Goal: Complete application form: Complete application form

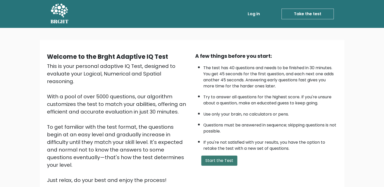
click at [221, 160] on button "Start the Test" at bounding box center [219, 161] width 36 height 10
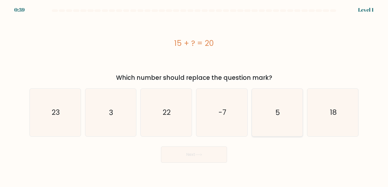
click at [286, 111] on icon "5" at bounding box center [276, 112] width 47 height 47
click at [194, 96] on input "e. 5" at bounding box center [194, 95] width 0 height 3
radio input "true"
click at [197, 155] on icon at bounding box center [198, 155] width 7 height 3
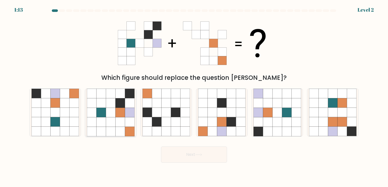
click at [121, 116] on icon at bounding box center [120, 112] width 9 height 9
click at [194, 96] on input "b." at bounding box center [194, 95] width 0 height 3
radio input "true"
click at [211, 157] on button "Next" at bounding box center [194, 155] width 66 height 16
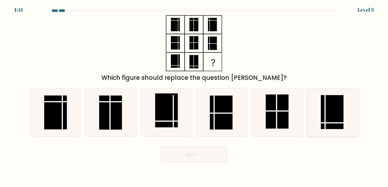
click at [328, 103] on rect at bounding box center [332, 112] width 23 height 34
click at [194, 96] on input "f." at bounding box center [194, 95] width 0 height 3
radio input "true"
click at [213, 156] on button "Next" at bounding box center [194, 155] width 66 height 16
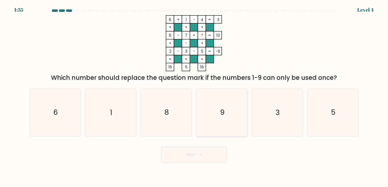
click at [221, 101] on icon "9" at bounding box center [221, 112] width 47 height 47
click at [194, 96] on input "d. 9" at bounding box center [194, 95] width 0 height 3
radio input "true"
click at [200, 161] on button "Next" at bounding box center [194, 155] width 66 height 16
click at [200, 158] on button "Next" at bounding box center [194, 155] width 66 height 16
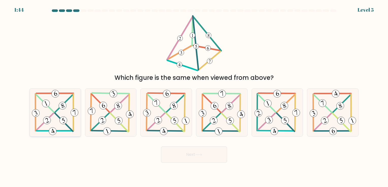
click at [55, 113] on 600 at bounding box center [64, 122] width 18 height 18
click at [194, 96] on input "a." at bounding box center [194, 95] width 0 height 3
radio input "true"
click at [183, 157] on button "Next" at bounding box center [194, 155] width 66 height 16
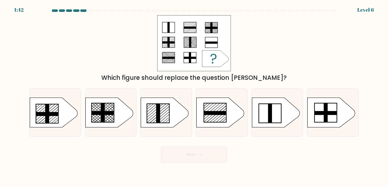
click at [184, 156] on button "Next" at bounding box center [194, 155] width 66 height 16
click at [162, 121] on icon at bounding box center [165, 113] width 48 height 30
click at [194, 96] on input "c." at bounding box center [194, 95] width 0 height 3
radio input "true"
click at [172, 153] on button "Next" at bounding box center [194, 155] width 66 height 16
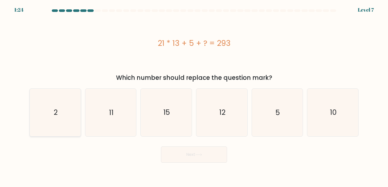
click at [59, 109] on icon "2" at bounding box center [54, 112] width 47 height 47
click at [194, 96] on input "a. 2" at bounding box center [194, 95] width 0 height 3
radio input "true"
click at [214, 154] on button "Next" at bounding box center [194, 155] width 66 height 16
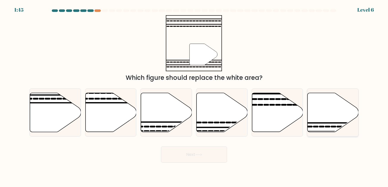
click at [328, 117] on icon at bounding box center [332, 112] width 51 height 39
click at [194, 96] on input "f." at bounding box center [194, 95] width 0 height 3
radio input "true"
click at [208, 160] on button "Next" at bounding box center [194, 155] width 66 height 16
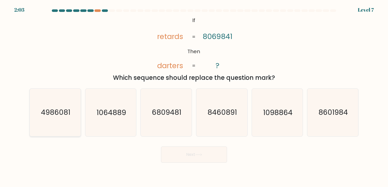
click at [61, 109] on text "4986081" at bounding box center [55, 113] width 29 height 10
click at [194, 96] on input "a. 4986081" at bounding box center [194, 95] width 0 height 3
radio input "true"
click at [208, 151] on button "Next" at bounding box center [194, 155] width 66 height 16
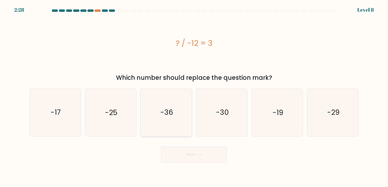
click at [174, 102] on icon "-36" at bounding box center [165, 112] width 47 height 47
click at [194, 96] on input "c. -36" at bounding box center [194, 95] width 0 height 3
radio input "true"
click at [184, 154] on button "Next" at bounding box center [194, 155] width 66 height 16
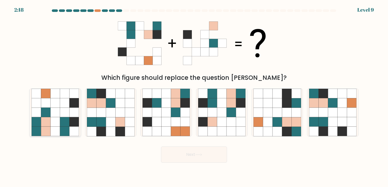
click at [66, 106] on icon at bounding box center [64, 103] width 9 height 9
click at [194, 96] on input "a." at bounding box center [194, 95] width 0 height 3
radio input "true"
click at [214, 149] on button "Next" at bounding box center [194, 155] width 66 height 16
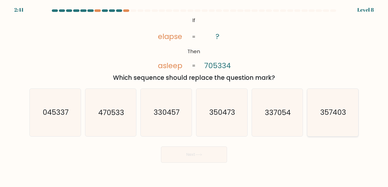
click at [340, 110] on text "357403" at bounding box center [333, 113] width 26 height 10
click at [194, 96] on input "f. 357403" at bounding box center [194, 95] width 0 height 3
radio input "true"
click at [194, 156] on button "Next" at bounding box center [194, 155] width 66 height 16
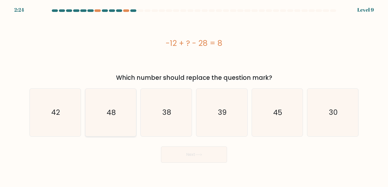
click at [111, 113] on text "48" at bounding box center [111, 113] width 9 height 10
click at [194, 96] on input "b. 48" at bounding box center [194, 95] width 0 height 3
radio input "true"
click at [39, 115] on icon "42" at bounding box center [54, 112] width 47 height 47
click at [194, 96] on input "a. 42" at bounding box center [194, 95] width 0 height 3
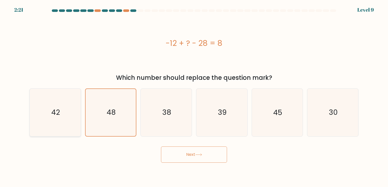
radio input "true"
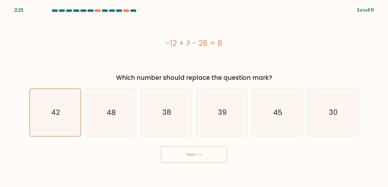
click at [157, 154] on div "Next" at bounding box center [193, 153] width 335 height 20
drag, startPoint x: 187, startPoint y: 161, endPoint x: 210, endPoint y: 141, distance: 30.5
click at [188, 161] on button "Next" at bounding box center [194, 155] width 66 height 16
click at [221, 152] on button "Next" at bounding box center [194, 155] width 66 height 16
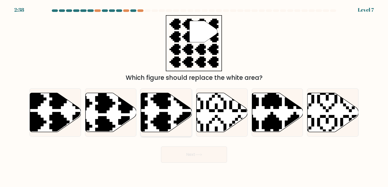
click at [154, 112] on icon at bounding box center [166, 112] width 51 height 39
click at [194, 96] on input "c." at bounding box center [194, 95] width 0 height 3
radio input "true"
click at [219, 154] on button "Next" at bounding box center [194, 155] width 66 height 16
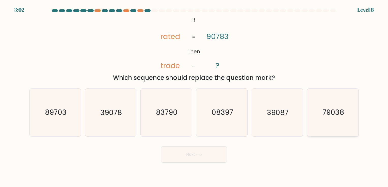
click at [326, 94] on icon "79038" at bounding box center [332, 112] width 47 height 47
click at [194, 94] on input "f. 79038" at bounding box center [194, 95] width 0 height 3
radio input "true"
click at [190, 153] on button "Next" at bounding box center [194, 155] width 66 height 16
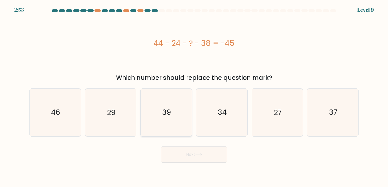
click at [176, 97] on icon "39" at bounding box center [165, 112] width 47 height 47
click at [194, 96] on input "c. 39" at bounding box center [194, 95] width 0 height 3
radio input "true"
click at [191, 157] on button "Next" at bounding box center [194, 155] width 66 height 16
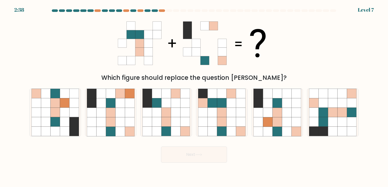
click at [366, 122] on form at bounding box center [194, 86] width 388 height 154
click at [344, 116] on icon at bounding box center [341, 112] width 9 height 9
click at [194, 96] on input "f." at bounding box center [194, 95] width 0 height 3
radio input "true"
click at [194, 151] on button "Next" at bounding box center [194, 155] width 66 height 16
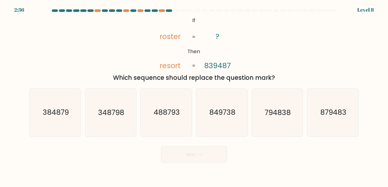
click at [193, 156] on button "Next" at bounding box center [194, 155] width 66 height 16
click at [235, 120] on icon "849738" at bounding box center [221, 112] width 47 height 47
click at [194, 96] on input "d. 849738" at bounding box center [194, 95] width 0 height 3
radio input "true"
click at [216, 152] on button "Next" at bounding box center [194, 155] width 66 height 16
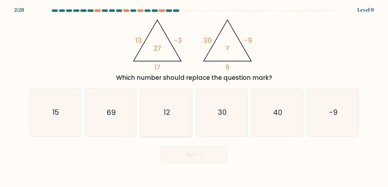
click at [163, 114] on icon "12" at bounding box center [165, 112] width 47 height 47
click at [194, 96] on input "c. 12" at bounding box center [194, 95] width 0 height 3
radio input "true"
click at [133, 114] on icon "69" at bounding box center [110, 112] width 47 height 47
click at [194, 96] on input "b. 69" at bounding box center [194, 95] width 0 height 3
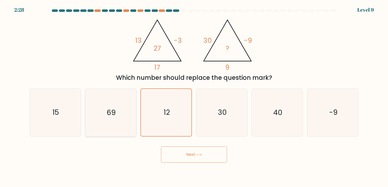
radio input "true"
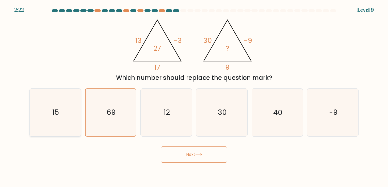
click at [62, 122] on icon "15" at bounding box center [54, 112] width 47 height 47
click at [194, 96] on input "a. 15" at bounding box center [194, 95] width 0 height 3
radio input "true"
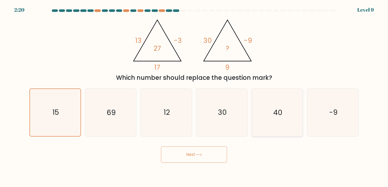
click at [275, 118] on icon "40" at bounding box center [276, 112] width 47 height 47
click at [194, 96] on input "e. 40" at bounding box center [194, 95] width 0 height 3
radio input "true"
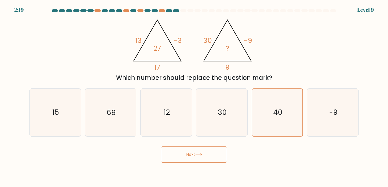
click at [220, 155] on button "Next" at bounding box center [194, 155] width 66 height 16
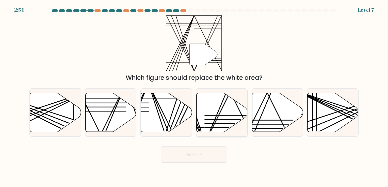
click at [223, 110] on icon at bounding box center [222, 112] width 51 height 39
click at [194, 96] on input "d." at bounding box center [194, 95] width 0 height 3
radio input "true"
click at [202, 156] on icon at bounding box center [198, 155] width 7 height 3
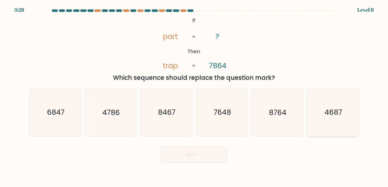
click at [320, 109] on icon "4687" at bounding box center [332, 112] width 47 height 47
click at [194, 96] on input "f. 4687" at bounding box center [194, 95] width 0 height 3
radio input "true"
drag, startPoint x: 212, startPoint y: 160, endPoint x: 214, endPoint y: 153, distance: 8.3
click at [212, 159] on button "Next" at bounding box center [194, 155] width 66 height 16
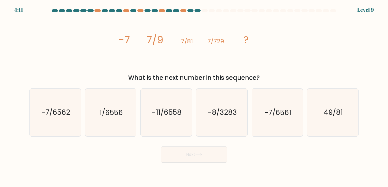
click at [214, 152] on button "Next" at bounding box center [194, 155] width 66 height 16
click at [269, 120] on icon "-7/6561" at bounding box center [276, 112] width 47 height 47
click at [194, 96] on input "e. -7/6561" at bounding box center [194, 95] width 0 height 3
radio input "true"
click at [204, 152] on button "Next" at bounding box center [194, 155] width 66 height 16
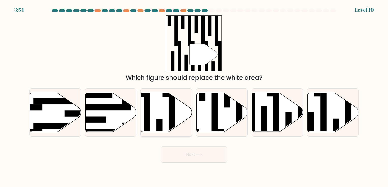
click at [160, 125] on rect at bounding box center [159, 131] width 6 height 25
click at [194, 96] on input "c." at bounding box center [194, 95] width 0 height 3
radio input "true"
click at [209, 150] on button "Next" at bounding box center [194, 155] width 66 height 16
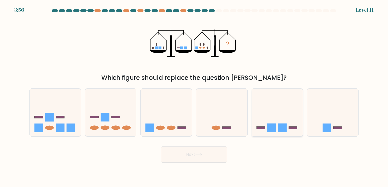
click at [272, 121] on icon at bounding box center [277, 113] width 51 height 42
click at [194, 96] on input "e." at bounding box center [194, 95] width 0 height 3
radio input "true"
click at [178, 120] on icon at bounding box center [166, 113] width 51 height 42
click at [194, 96] on input "c." at bounding box center [194, 95] width 0 height 3
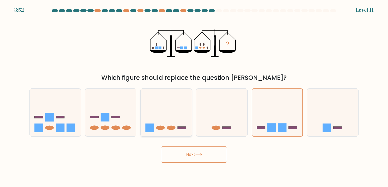
radio input "true"
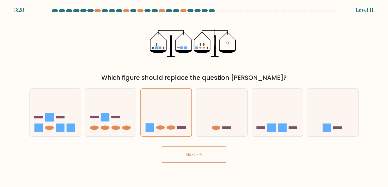
click at [189, 149] on button "Next" at bounding box center [194, 155] width 66 height 16
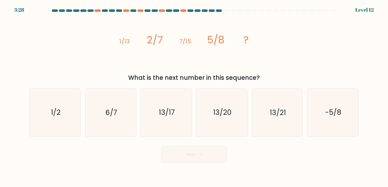
click at [192, 159] on button "Next" at bounding box center [194, 155] width 66 height 16
click at [264, 111] on icon "13/21" at bounding box center [276, 112] width 47 height 47
click at [194, 96] on input "e. 13/21" at bounding box center [194, 95] width 0 height 3
radio input "true"
click at [205, 153] on button "Next" at bounding box center [194, 155] width 66 height 16
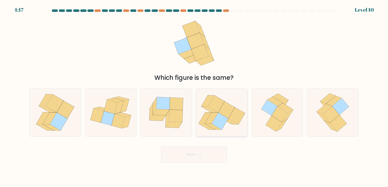
click at [215, 113] on icon at bounding box center [211, 118] width 13 height 11
click at [194, 96] on input "d." at bounding box center [194, 95] width 0 height 3
radio input "true"
click at [203, 161] on button "Next" at bounding box center [194, 155] width 66 height 16
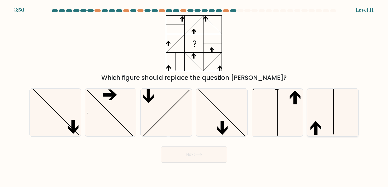
click at [317, 115] on icon at bounding box center [332, 112] width 47 height 47
click at [194, 96] on input "f." at bounding box center [194, 95] width 0 height 3
radio input "true"
click at [198, 158] on button "Next" at bounding box center [194, 155] width 66 height 16
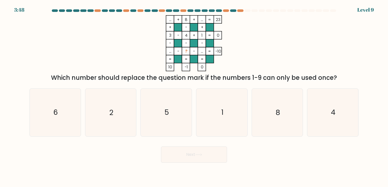
click at [203, 151] on button "Next" at bounding box center [194, 155] width 66 height 16
click at [178, 117] on icon "5" at bounding box center [165, 112] width 47 height 47
click at [194, 96] on input "c. 5" at bounding box center [194, 95] width 0 height 3
radio input "true"
click at [218, 154] on button "Next" at bounding box center [194, 155] width 66 height 16
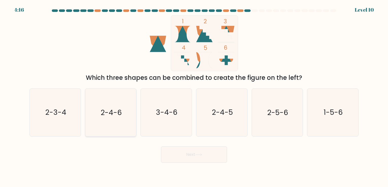
click at [117, 116] on text "2-4-6" at bounding box center [111, 113] width 21 height 10
click at [194, 96] on input "b. 2-4-6" at bounding box center [194, 95] width 0 height 3
radio input "true"
click at [191, 153] on button "Next" at bounding box center [194, 155] width 66 height 16
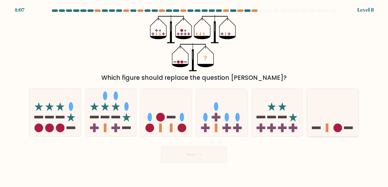
click at [324, 111] on icon at bounding box center [332, 113] width 51 height 42
click at [194, 96] on input "f." at bounding box center [194, 95] width 0 height 3
radio input "true"
click at [213, 153] on button "Next" at bounding box center [194, 155] width 66 height 16
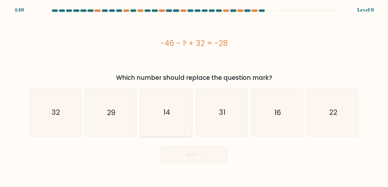
click at [181, 124] on icon "14" at bounding box center [165, 112] width 47 height 47
click at [194, 96] on input "c. 14" at bounding box center [194, 95] width 0 height 3
radio input "true"
click at [188, 160] on button "Next" at bounding box center [194, 155] width 66 height 16
click at [193, 158] on button "Next" at bounding box center [194, 155] width 66 height 16
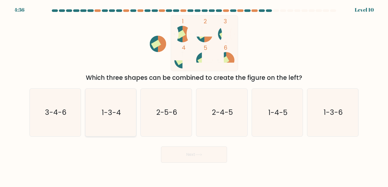
click at [127, 116] on icon "1-3-4" at bounding box center [110, 112] width 47 height 47
click at [194, 96] on input "b. 1-3-4" at bounding box center [194, 95] width 0 height 3
radio input "true"
click at [176, 118] on icon "2-5-6" at bounding box center [165, 112] width 47 height 47
click at [194, 96] on input "c. 2-5-6" at bounding box center [194, 95] width 0 height 3
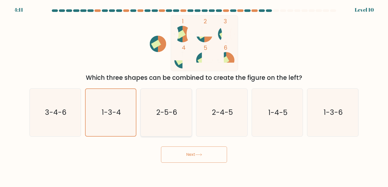
radio input "true"
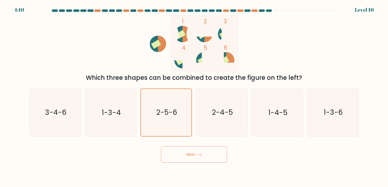
click at [182, 153] on button "Next" at bounding box center [194, 155] width 66 height 16
click at [200, 158] on button "Next" at bounding box center [194, 155] width 66 height 16
click at [160, 120] on icon "2-5-6" at bounding box center [166, 112] width 47 height 47
click at [194, 96] on input "c. 2-5-6" at bounding box center [194, 95] width 0 height 3
click at [186, 157] on button "Next" at bounding box center [194, 155] width 66 height 16
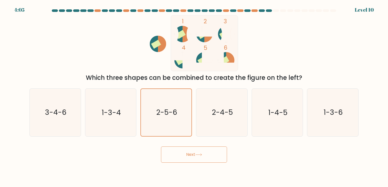
drag, startPoint x: 207, startPoint y: 149, endPoint x: 208, endPoint y: 153, distance: 3.8
click at [207, 149] on button "Next" at bounding box center [194, 155] width 66 height 16
click at [208, 164] on body "4:04 Level 10" at bounding box center [194, 93] width 388 height 187
click at [175, 128] on icon "2-5-6" at bounding box center [166, 112] width 47 height 47
click at [194, 96] on input "c. 2-5-6" at bounding box center [194, 95] width 0 height 3
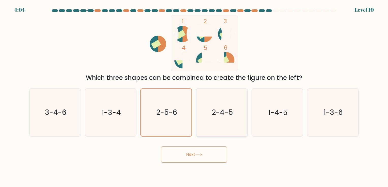
click at [231, 118] on icon "2-4-5" at bounding box center [221, 112] width 47 height 47
click at [194, 96] on input "d. 2-4-5" at bounding box center [194, 95] width 0 height 3
radio input "true"
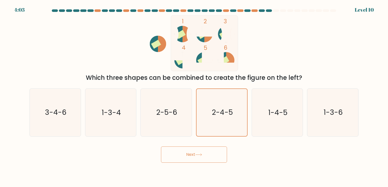
drag, startPoint x: 164, startPoint y: 118, endPoint x: 187, endPoint y: 139, distance: 31.3
click at [165, 118] on icon "2-5-6" at bounding box center [165, 112] width 47 height 47
click at [194, 96] on input "c. 2-5-6" at bounding box center [194, 95] width 0 height 3
radio input "true"
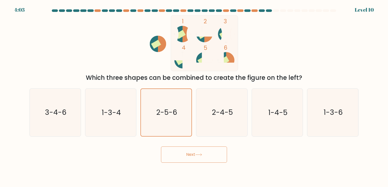
click at [192, 145] on div "Next" at bounding box center [193, 153] width 335 height 20
click at [193, 155] on button "Next" at bounding box center [194, 155] width 66 height 16
click at [194, 154] on button "Next" at bounding box center [194, 155] width 66 height 16
click at [159, 114] on text "2-5-6" at bounding box center [166, 113] width 21 height 10
click at [194, 96] on input "c. 2-5-6" at bounding box center [194, 95] width 0 height 3
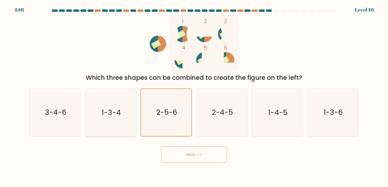
click at [119, 114] on text "1-3-4" at bounding box center [111, 113] width 19 height 10
click at [194, 96] on input "b. 1-3-4" at bounding box center [194, 95] width 0 height 3
radio input "true"
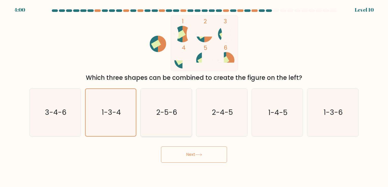
drag, startPoint x: 160, startPoint y: 112, endPoint x: 169, endPoint y: 131, distance: 20.8
click at [161, 112] on text "2-5-6" at bounding box center [166, 113] width 21 height 10
click at [194, 96] on input "c. 2-5-6" at bounding box center [194, 95] width 0 height 3
radio input "true"
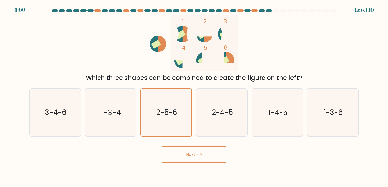
drag, startPoint x: 175, startPoint y: 154, endPoint x: 178, endPoint y: 153, distance: 3.2
click at [175, 154] on button "Next" at bounding box center [194, 155] width 66 height 16
click at [178, 152] on button "Next" at bounding box center [194, 155] width 66 height 16
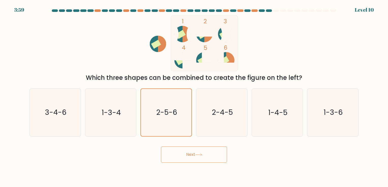
click at [177, 159] on button "Next" at bounding box center [194, 155] width 66 height 16
click at [180, 158] on button "Next" at bounding box center [194, 155] width 66 height 16
drag, startPoint x: 187, startPoint y: 159, endPoint x: 211, endPoint y: 160, distance: 23.9
click at [192, 160] on button "Next" at bounding box center [194, 155] width 66 height 16
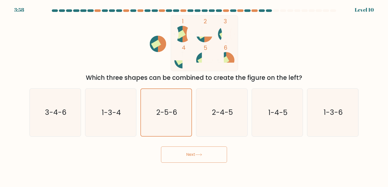
drag, startPoint x: 211, startPoint y: 160, endPoint x: 219, endPoint y: 161, distance: 8.6
click at [213, 160] on button "Next" at bounding box center [194, 155] width 66 height 16
drag, startPoint x: 219, startPoint y: 161, endPoint x: 231, endPoint y: 162, distance: 11.2
click at [223, 162] on button "Next" at bounding box center [194, 155] width 66 height 16
click at [231, 162] on div "Next" at bounding box center [193, 153] width 335 height 20
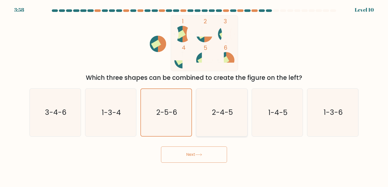
click at [221, 136] on icon "2-4-5" at bounding box center [221, 112] width 47 height 47
click at [194, 96] on input "d. 2-4-5" at bounding box center [194, 95] width 0 height 3
radio input "true"
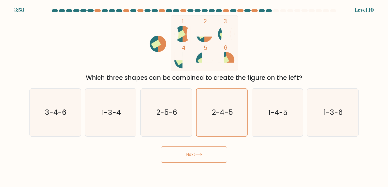
click at [194, 124] on div "d. 2-4-5" at bounding box center [222, 113] width 56 height 48
click at [164, 135] on icon "2-5-6" at bounding box center [165, 112] width 47 height 47
click at [194, 96] on input "c. 2-5-6" at bounding box center [194, 95] width 0 height 3
radio input "true"
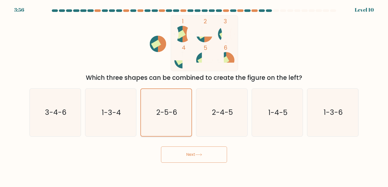
drag, startPoint x: 166, startPoint y: 127, endPoint x: 162, endPoint y: 131, distance: 4.7
click at [162, 131] on icon "2-5-6" at bounding box center [166, 112] width 47 height 47
click at [194, 96] on input "c. 2-5-6" at bounding box center [194, 95] width 0 height 3
click at [162, 131] on icon "2-5-6" at bounding box center [166, 112] width 47 height 47
click at [194, 96] on input "c. 2-5-6" at bounding box center [194, 95] width 0 height 3
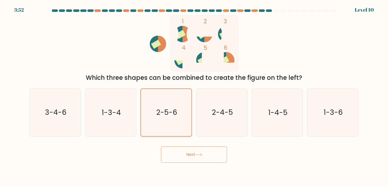
click at [169, 108] on text "2-5-6" at bounding box center [166, 113] width 21 height 10
click at [194, 96] on input "c. 2-5-6" at bounding box center [194, 95] width 0 height 3
click at [172, 153] on button "Next" at bounding box center [194, 155] width 66 height 16
drag, startPoint x: 172, startPoint y: 153, endPoint x: 145, endPoint y: 97, distance: 61.5
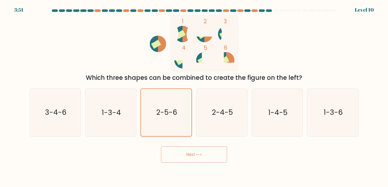
click at [172, 152] on button "Next" at bounding box center [194, 155] width 66 height 16
click at [118, 105] on icon "1-3-4" at bounding box center [110, 112] width 47 height 47
drag, startPoint x: 118, startPoint y: 105, endPoint x: 158, endPoint y: 65, distance: 56.7
click at [158, 65] on icon "1 2 3 4 5 6" at bounding box center [194, 43] width 137 height 56
click at [186, 59] on rect at bounding box center [187, 56] width 8 height 8
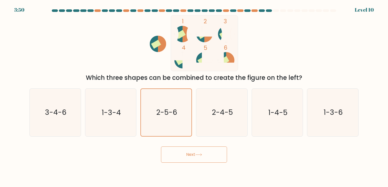
click at [184, 65] on g at bounding box center [182, 60] width 17 height 17
click at [115, 112] on icon "1-3-4" at bounding box center [110, 112] width 47 height 47
drag, startPoint x: 115, startPoint y: 112, endPoint x: 81, endPoint y: 115, distance: 34.1
click at [81, 115] on div "a. 3-4-6 b. 1-3-4 c. 2-5-6 d. 2-4-5" at bounding box center [193, 111] width 333 height 52
drag, startPoint x: 81, startPoint y: 115, endPoint x: 74, endPoint y: 117, distance: 7.1
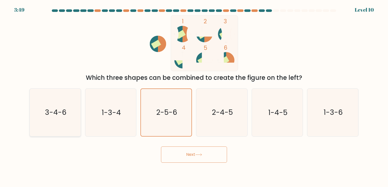
click at [71, 117] on icon "3-4-6" at bounding box center [54, 112] width 47 height 47
click at [194, 96] on input "a. 3-4-6" at bounding box center [194, 95] width 0 height 3
radio input "true"
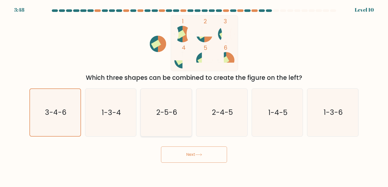
click at [163, 117] on text "2-5-6" at bounding box center [166, 113] width 21 height 10
click at [194, 96] on input "c. 2-5-6" at bounding box center [194, 95] width 0 height 3
radio input "true"
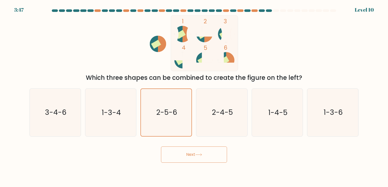
drag, startPoint x: 175, startPoint y: 150, endPoint x: 176, endPoint y: 153, distance: 2.7
click at [175, 151] on button "Next" at bounding box center [194, 155] width 66 height 16
click at [177, 155] on button "Next" at bounding box center [194, 155] width 66 height 16
click at [179, 113] on icon "2-5-6" at bounding box center [166, 112] width 47 height 47
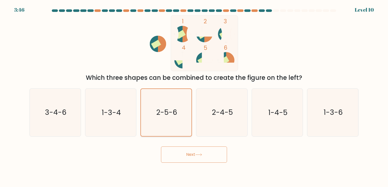
click at [194, 96] on input "c. 2-5-6" at bounding box center [194, 95] width 0 height 3
drag, startPoint x: 180, startPoint y: 112, endPoint x: 174, endPoint y: 109, distance: 6.8
click at [174, 109] on icon "2-5-6" at bounding box center [166, 112] width 47 height 47
drag, startPoint x: 174, startPoint y: 109, endPoint x: 192, endPoint y: 123, distance: 22.6
click at [192, 123] on div "c. 2-5-6" at bounding box center [166, 113] width 56 height 48
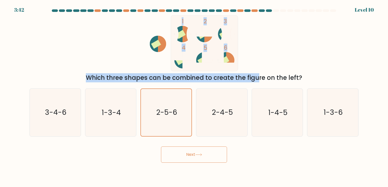
drag, startPoint x: 203, startPoint y: 52, endPoint x: 226, endPoint y: 77, distance: 33.8
click at [226, 77] on div "1 2 3 4 5 6 Which three shapes can be combined to create the figure on the left?" at bounding box center [193, 48] width 335 height 67
click at [226, 77] on div "Which three shapes can be combined to create the figure on the left?" at bounding box center [193, 77] width 323 height 9
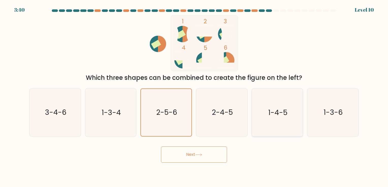
click at [258, 89] on icon "1-4-5" at bounding box center [276, 112] width 47 height 47
click at [194, 94] on input "e. 1-4-5" at bounding box center [194, 95] width 0 height 3
radio input "true"
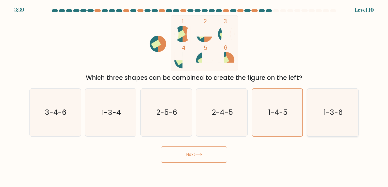
click at [319, 100] on icon "1-3-6" at bounding box center [332, 112] width 47 height 47
click at [194, 96] on input "f. 1-3-6" at bounding box center [194, 95] width 0 height 3
radio input "true"
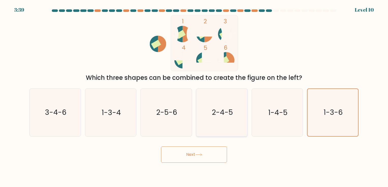
click at [219, 111] on text "2-4-5" at bounding box center [222, 113] width 21 height 10
click at [194, 96] on input "d. 2-4-5" at bounding box center [194, 95] width 0 height 3
radio input "true"
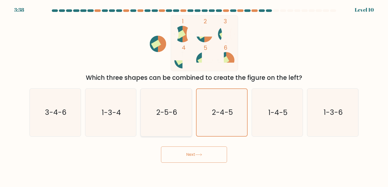
click at [175, 108] on text "2-5-6" at bounding box center [166, 113] width 21 height 10
click at [194, 96] on input "c. 2-5-6" at bounding box center [194, 95] width 0 height 3
radio input "true"
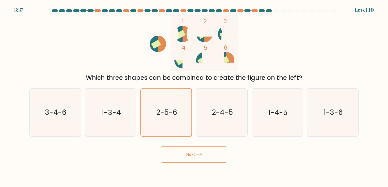
click at [203, 153] on button "Next" at bounding box center [194, 155] width 66 height 16
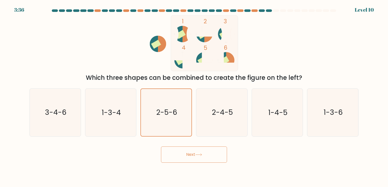
click at [203, 153] on button "Next" at bounding box center [194, 155] width 66 height 16
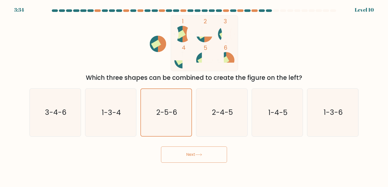
click at [202, 153] on button "Next" at bounding box center [194, 155] width 66 height 16
click at [119, 107] on icon "1-3-4" at bounding box center [110, 112] width 47 height 47
click at [194, 96] on input "b. 1-3-4" at bounding box center [194, 95] width 0 height 3
radio input "true"
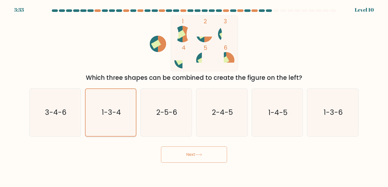
drag, startPoint x: 54, startPoint y: 108, endPoint x: 85, endPoint y: 108, distance: 31.0
click at [55, 108] on text "3-4-6" at bounding box center [56, 113] width 22 height 10
click at [194, 96] on input "a. 3-4-6" at bounding box center [194, 95] width 0 height 3
radio input "true"
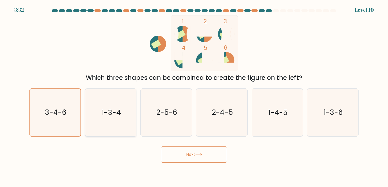
click at [111, 108] on text "1-3-4" at bounding box center [111, 113] width 19 height 10
click at [179, 117] on icon "2-5-6" at bounding box center [165, 112] width 47 height 47
click at [194, 96] on input "c. 2-5-6" at bounding box center [194, 95] width 0 height 3
radio input "true"
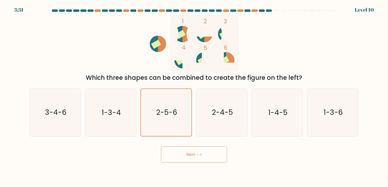
drag, startPoint x: 179, startPoint y: 153, endPoint x: 182, endPoint y: 157, distance: 4.5
click at [179, 154] on button "Next" at bounding box center [194, 155] width 66 height 16
click at [215, 156] on button "Next" at bounding box center [194, 155] width 66 height 16
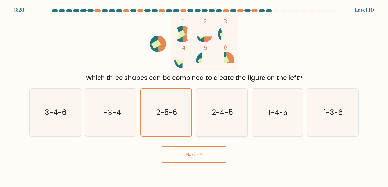
click at [221, 124] on icon "2-4-5" at bounding box center [221, 112] width 47 height 47
click at [194, 96] on input "d. 2-4-5" at bounding box center [194, 95] width 0 height 3
radio input "true"
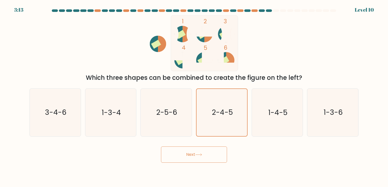
click at [215, 154] on button "Next" at bounding box center [194, 155] width 66 height 16
click at [220, 116] on text "2-4-5" at bounding box center [222, 113] width 21 height 10
click at [194, 96] on input "d. 2-4-5" at bounding box center [194, 95] width 0 height 3
click at [178, 110] on icon "2-5-6" at bounding box center [165, 112] width 47 height 47
click at [194, 96] on input "c. 2-5-6" at bounding box center [194, 95] width 0 height 3
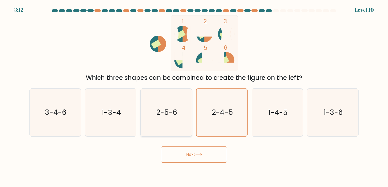
radio input "true"
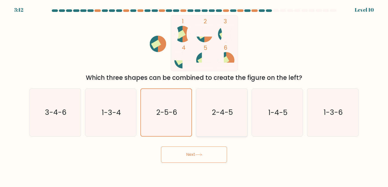
click at [210, 101] on icon "2-4-5" at bounding box center [221, 112] width 47 height 47
click at [194, 96] on input "d. 2-4-5" at bounding box center [194, 95] width 0 height 3
radio input "true"
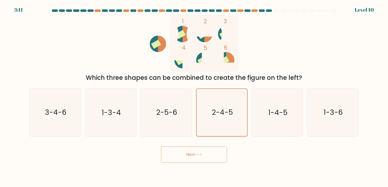
click at [224, 104] on icon "2-4-5" at bounding box center [221, 112] width 47 height 47
click at [194, 96] on input "d. 2-4-5" at bounding box center [194, 95] width 0 height 3
click at [256, 104] on icon "1-4-5" at bounding box center [276, 112] width 47 height 47
click at [194, 96] on input "e. 1-4-5" at bounding box center [194, 95] width 0 height 3
radio input "true"
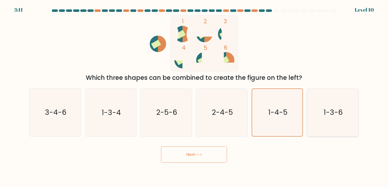
click at [329, 104] on icon "1-3-6" at bounding box center [332, 112] width 47 height 47
click at [194, 96] on input "f. 1-3-6" at bounding box center [194, 95] width 0 height 3
radio input "true"
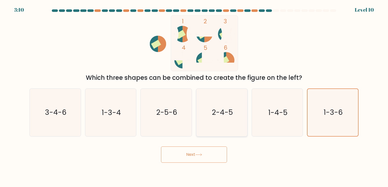
click at [235, 114] on icon "2-4-5" at bounding box center [221, 112] width 47 height 47
click at [194, 96] on input "d. 2-4-5" at bounding box center [194, 95] width 0 height 3
radio input "true"
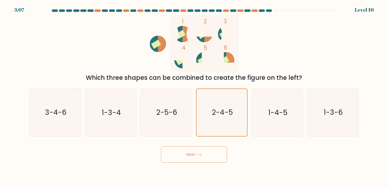
click at [26, 0] on html "3:07 Level 10" at bounding box center [194, 93] width 388 height 187
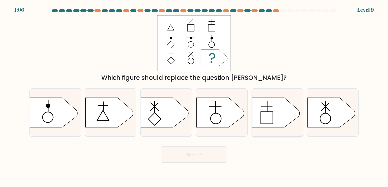
click at [287, 112] on icon at bounding box center [276, 113] width 48 height 30
click at [194, 96] on input "e." at bounding box center [194, 95] width 0 height 3
radio input "true"
click at [216, 157] on button "Next" at bounding box center [194, 155] width 66 height 16
click at [282, 126] on icon at bounding box center [275, 112] width 47 height 29
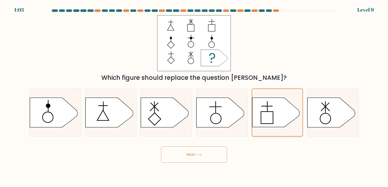
click at [194, 96] on input "e." at bounding box center [194, 95] width 0 height 3
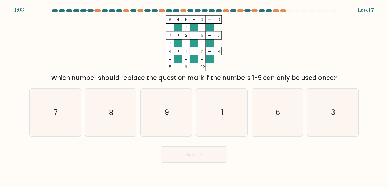
click at [205, 119] on icon "1" at bounding box center [221, 112] width 47 height 47
click at [194, 96] on input "d. 1" at bounding box center [194, 95] width 0 height 3
radio input "true"
click at [178, 120] on icon "9" at bounding box center [165, 112] width 47 height 47
click at [194, 96] on input "c. 9" at bounding box center [194, 95] width 0 height 3
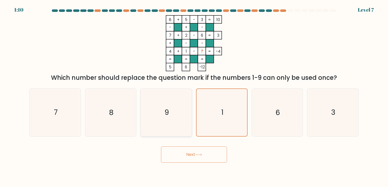
radio input "true"
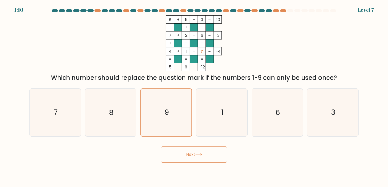
click at [196, 153] on button "Next" at bounding box center [194, 155] width 66 height 16
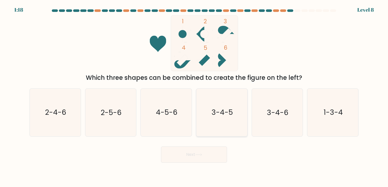
click at [221, 111] on text "3-4-5" at bounding box center [221, 113] width 21 height 10
click at [194, 96] on input "d. 3-4-5" at bounding box center [194, 95] width 0 height 3
radio input "true"
click at [211, 163] on body "1:17 Level 8" at bounding box center [194, 93] width 388 height 187
click at [183, 158] on button "Next" at bounding box center [194, 155] width 66 height 16
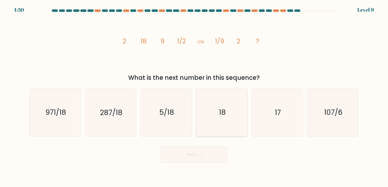
click at [222, 112] on text "18" at bounding box center [222, 113] width 7 height 10
click at [194, 96] on input "d. 18" at bounding box center [194, 95] width 0 height 3
radio input "true"
click at [161, 145] on div "Next" at bounding box center [193, 153] width 335 height 20
click at [213, 153] on button "Next" at bounding box center [194, 155] width 66 height 16
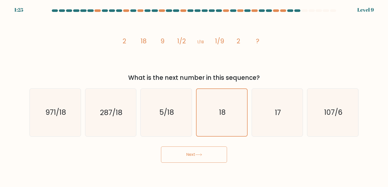
click at [198, 157] on button "Next" at bounding box center [194, 155] width 66 height 16
click at [204, 153] on button "Next" at bounding box center [194, 155] width 66 height 16
click at [172, 152] on button "Next" at bounding box center [194, 155] width 66 height 16
click at [263, 120] on icon "17" at bounding box center [276, 112] width 47 height 47
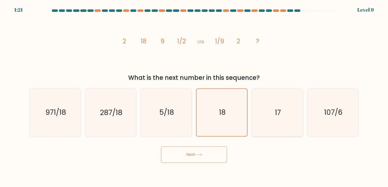
click at [194, 96] on input "e. 17" at bounding box center [194, 95] width 0 height 3
radio input "true"
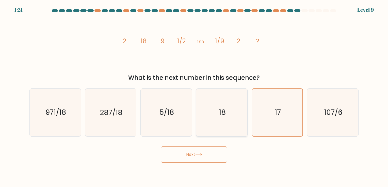
click at [235, 114] on icon "18" at bounding box center [221, 112] width 47 height 47
click at [194, 96] on input "d. 18" at bounding box center [194, 95] width 0 height 3
radio input "true"
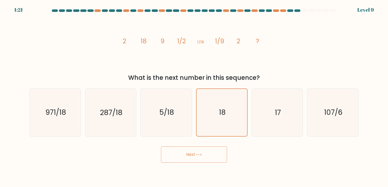
click at [206, 154] on div "Next" at bounding box center [193, 153] width 335 height 20
click at [206, 155] on button "Next" at bounding box center [194, 155] width 66 height 16
drag, startPoint x: 204, startPoint y: 154, endPoint x: 201, endPoint y: 153, distance: 4.0
click at [204, 154] on button "Next" at bounding box center [194, 155] width 66 height 16
click at [201, 153] on button "Next" at bounding box center [194, 155] width 66 height 16
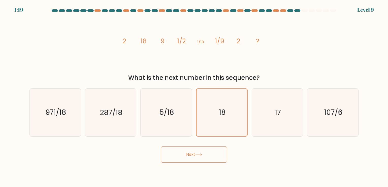
click at [199, 154] on icon at bounding box center [198, 155] width 7 height 3
click at [198, 153] on button "Next" at bounding box center [194, 155] width 66 height 16
click at [195, 155] on button "Next" at bounding box center [194, 155] width 66 height 16
click at [195, 156] on button "Next" at bounding box center [194, 155] width 66 height 16
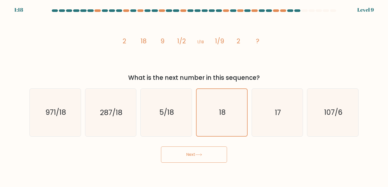
click at [195, 156] on button "Next" at bounding box center [194, 155] width 66 height 16
click at [195, 157] on button "Next" at bounding box center [194, 155] width 66 height 16
click at [195, 158] on button "Next" at bounding box center [194, 155] width 66 height 16
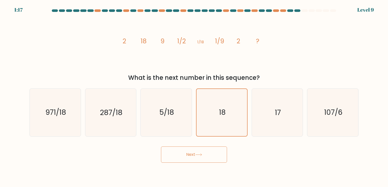
click at [195, 158] on button "Next" at bounding box center [194, 155] width 66 height 16
click at [195, 157] on button "Next" at bounding box center [194, 155] width 66 height 16
click at [161, 147] on button "Next" at bounding box center [194, 155] width 66 height 16
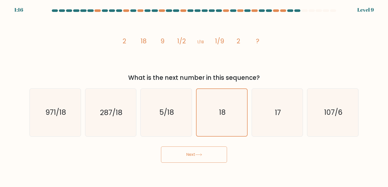
click at [195, 157] on button "Next" at bounding box center [194, 155] width 66 height 16
drag, startPoint x: 195, startPoint y: 157, endPoint x: 200, endPoint y: 138, distance: 20.0
click at [195, 157] on button "Next" at bounding box center [194, 155] width 66 height 16
click at [203, 110] on icon "18" at bounding box center [221, 112] width 47 height 47
click at [194, 96] on input "d. 18" at bounding box center [194, 95] width 0 height 3
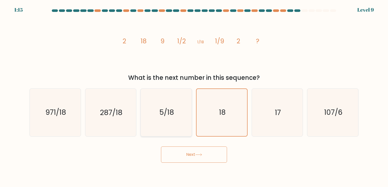
click at [181, 109] on icon "5/18" at bounding box center [165, 112] width 47 height 47
click at [194, 96] on input "c. 5/18" at bounding box center [194, 95] width 0 height 3
radio input "true"
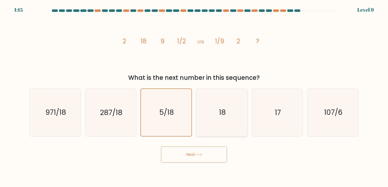
click at [215, 100] on icon "18" at bounding box center [221, 112] width 47 height 47
click at [194, 96] on input "d. 18" at bounding box center [194, 95] width 0 height 3
radio input "true"
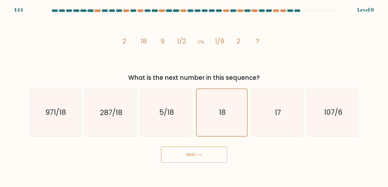
click at [180, 148] on button "Next" at bounding box center [194, 155] width 66 height 16
click at [173, 157] on button "Next" at bounding box center [194, 155] width 66 height 16
drag, startPoint x: 78, startPoint y: 100, endPoint x: 108, endPoint y: 111, distance: 31.1
click at [79, 100] on div "971/18" at bounding box center [55, 113] width 52 height 48
click at [194, 96] on input "a. 971/18" at bounding box center [194, 95] width 0 height 3
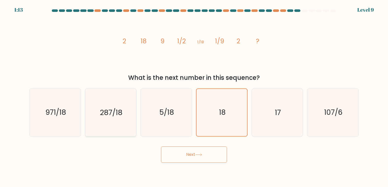
radio input "true"
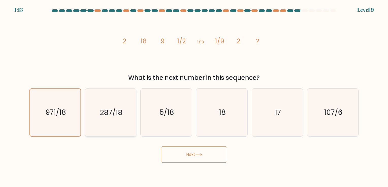
click at [110, 111] on text "287/18" at bounding box center [111, 113] width 23 height 10
click at [194, 96] on input "b. 287/18" at bounding box center [194, 95] width 0 height 3
radio input "true"
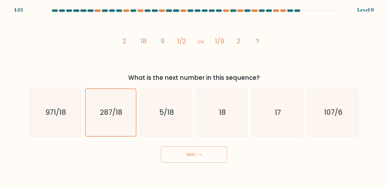
click at [194, 150] on div "Next" at bounding box center [193, 153] width 335 height 20
click at [221, 163] on button "Next" at bounding box center [194, 155] width 66 height 16
click at [223, 156] on button "Next" at bounding box center [194, 155] width 66 height 16
click at [223, 151] on button "Next" at bounding box center [194, 155] width 66 height 16
click at [223, 112] on text "18" at bounding box center [222, 113] width 7 height 10
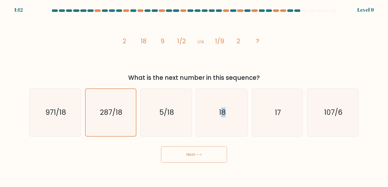
drag, startPoint x: 223, startPoint y: 112, endPoint x: 194, endPoint y: 152, distance: 49.5
click at [194, 152] on button "Next" at bounding box center [194, 155] width 66 height 16
click at [194, 154] on button "Next" at bounding box center [194, 155] width 66 height 16
drag, startPoint x: 193, startPoint y: 158, endPoint x: 195, endPoint y: 157, distance: 2.8
click at [193, 158] on button "Next" at bounding box center [194, 155] width 66 height 16
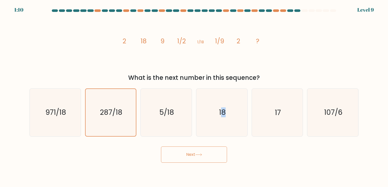
click at [202, 147] on button "Next" at bounding box center [194, 155] width 66 height 16
click at [226, 113] on icon "18" at bounding box center [221, 112] width 47 height 47
click at [194, 96] on input "d. 18" at bounding box center [194, 95] width 0 height 3
radio input "true"
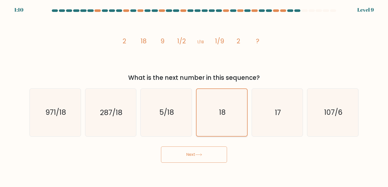
click at [209, 111] on icon "18" at bounding box center [221, 112] width 47 height 47
click at [194, 96] on input "d. 18" at bounding box center [194, 95] width 0 height 3
drag, startPoint x: 211, startPoint y: 155, endPoint x: 211, endPoint y: 152, distance: 3.1
click at [211, 155] on button "Next" at bounding box center [194, 155] width 66 height 16
click at [211, 152] on button "Next" at bounding box center [194, 155] width 66 height 16
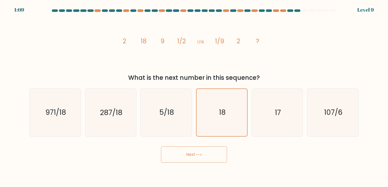
click at [212, 152] on button "Next" at bounding box center [194, 155] width 66 height 16
click at [212, 153] on button "Next" at bounding box center [194, 155] width 66 height 16
click at [211, 153] on button "Next" at bounding box center [194, 155] width 66 height 16
click at [211, 154] on button "Next" at bounding box center [194, 155] width 66 height 16
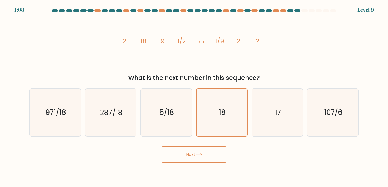
click at [211, 154] on button "Next" at bounding box center [194, 155] width 66 height 16
click at [210, 154] on button "Next" at bounding box center [194, 155] width 66 height 16
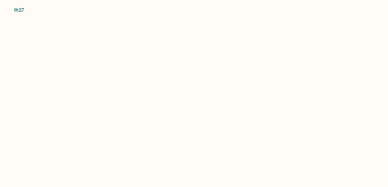
click at [169, 70] on body "0:27" at bounding box center [194, 93] width 388 height 187
click at [379, 66] on body "0:26" at bounding box center [194, 93] width 388 height 187
click at [379, 66] on body "0:25" at bounding box center [194, 93] width 388 height 187
click at [256, 31] on body "0:24" at bounding box center [194, 93] width 388 height 187
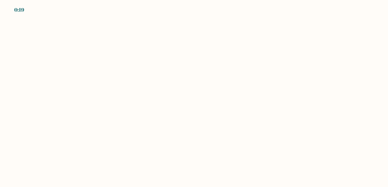
drag, startPoint x: 388, startPoint y: 112, endPoint x: 231, endPoint y: 78, distance: 160.6
click at [231, 78] on body "0:19" at bounding box center [194, 93] width 388 height 187
click at [231, 77] on body "EXPIRED" at bounding box center [194, 93] width 388 height 187
